Goal: Navigation & Orientation: Find specific page/section

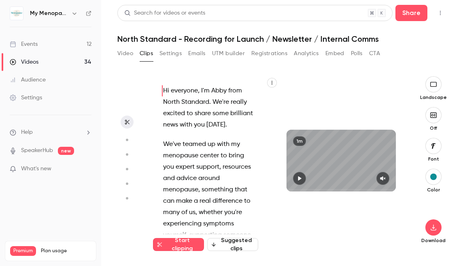
click at [73, 15] on icon "button" at bounding box center [74, 13] width 6 height 6
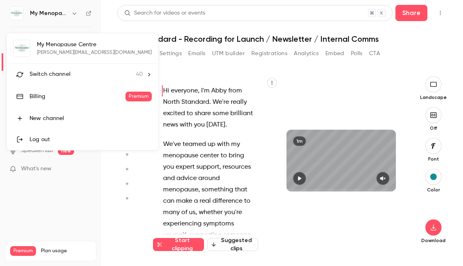
click at [73, 14] on div at bounding box center [231, 133] width 463 height 266
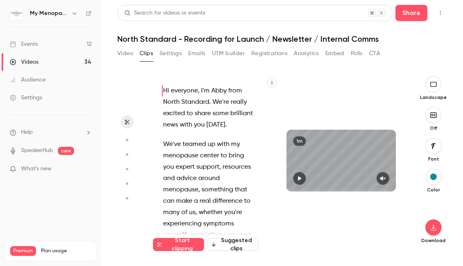
click at [74, 14] on icon "button" at bounding box center [75, 14] width 4 height 2
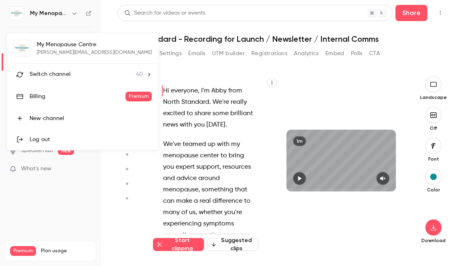
click at [63, 73] on span "Switch channel" at bounding box center [50, 74] width 41 height 9
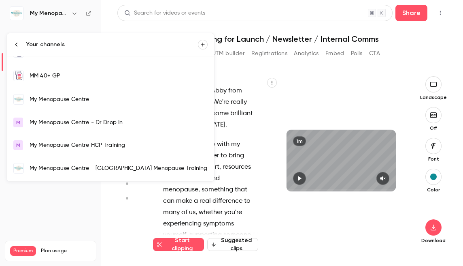
scroll to position [557, 0]
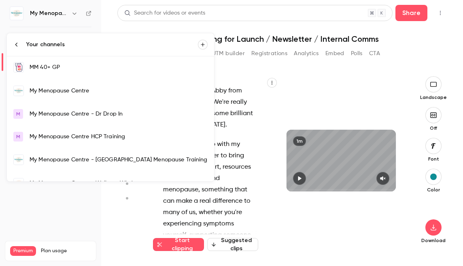
click at [54, 91] on div "My Menopause Centre" at bounding box center [119, 91] width 178 height 8
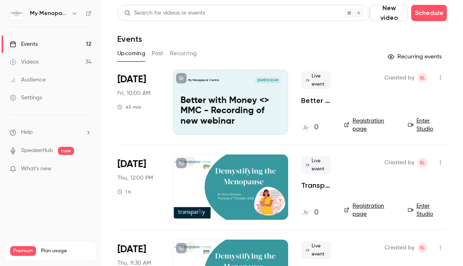
click at [75, 13] on icon "button" at bounding box center [74, 13] width 6 height 6
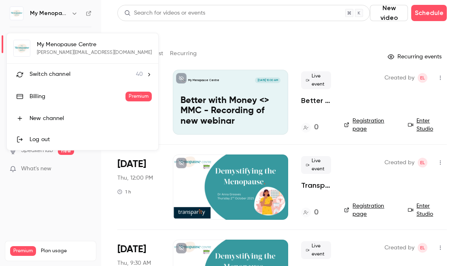
click at [57, 76] on span "Switch channel" at bounding box center [50, 74] width 41 height 9
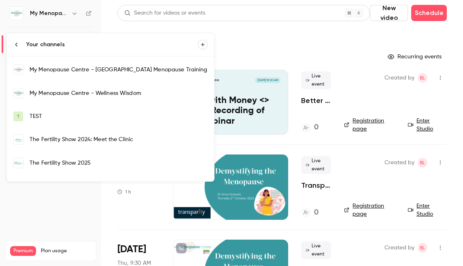
scroll to position [645, 0]
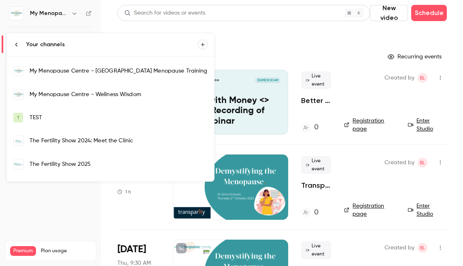
click at [51, 97] on div "My Menopause Centre - Wellness Wisdom" at bounding box center [119, 94] width 178 height 8
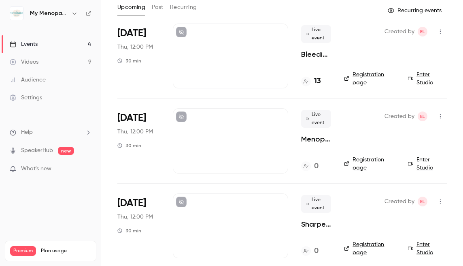
scroll to position [49, 0]
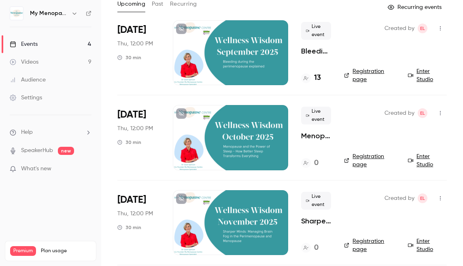
click at [364, 72] on link "Registration page" at bounding box center [371, 75] width 54 height 16
click at [364, 155] on link "Registration page" at bounding box center [371, 160] width 54 height 16
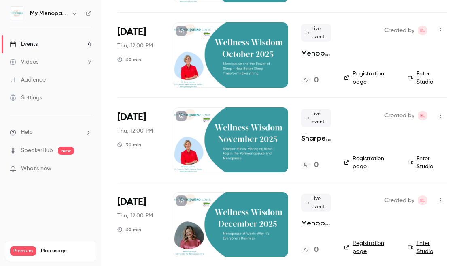
scroll to position [134, 0]
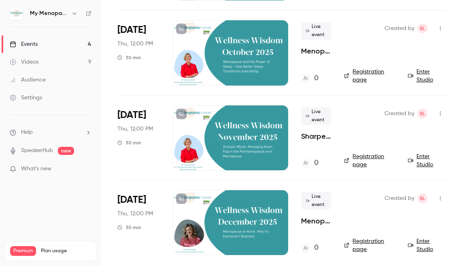
click at [362, 156] on link "Registration page" at bounding box center [371, 160] width 54 height 16
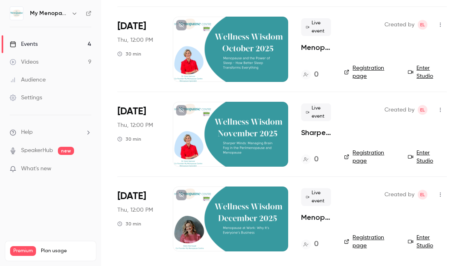
click at [359, 239] on link "Registration page" at bounding box center [371, 241] width 54 height 16
